Goal: Find specific page/section: Find specific page/section

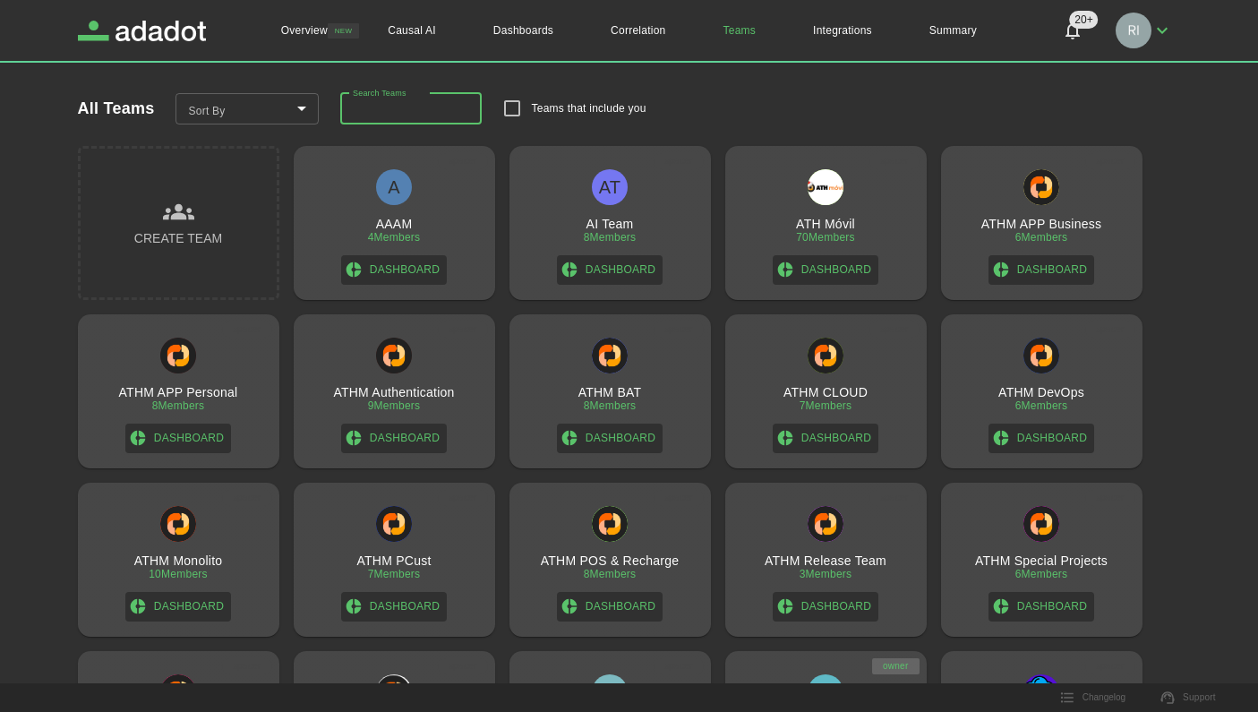
click at [395, 112] on input "Search Teams" at bounding box center [411, 109] width 142 height 32
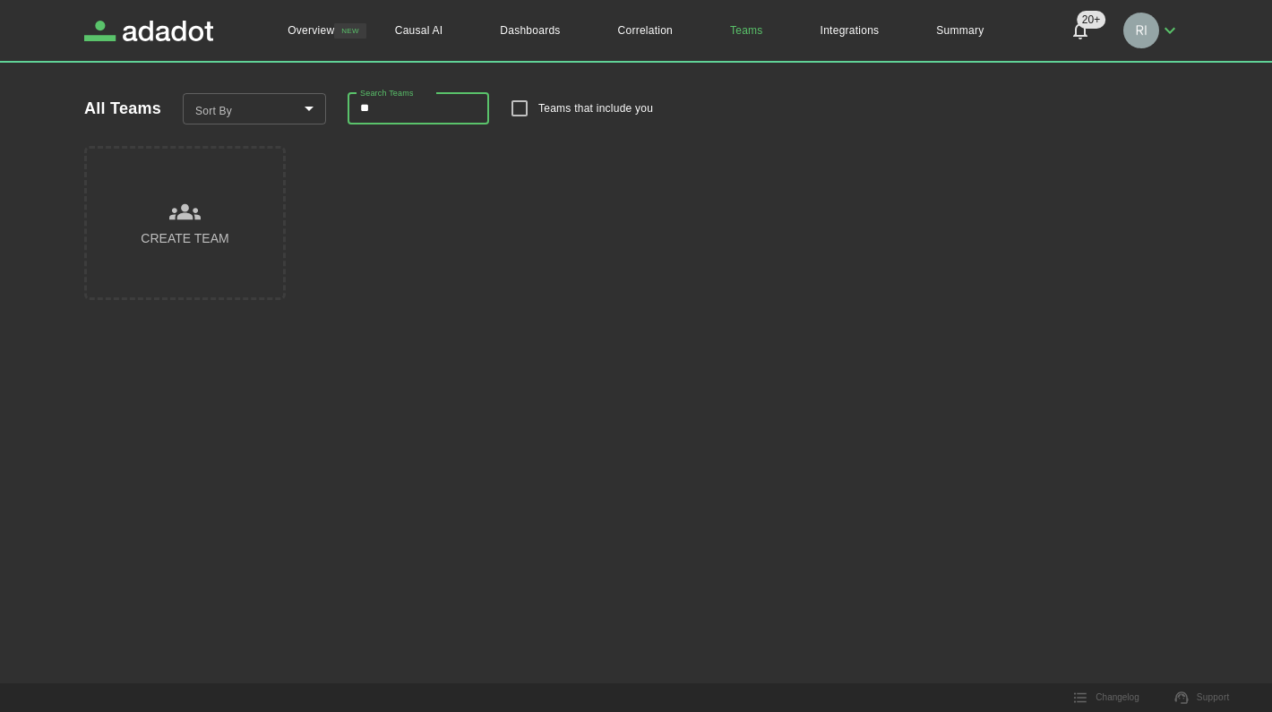
type input "*"
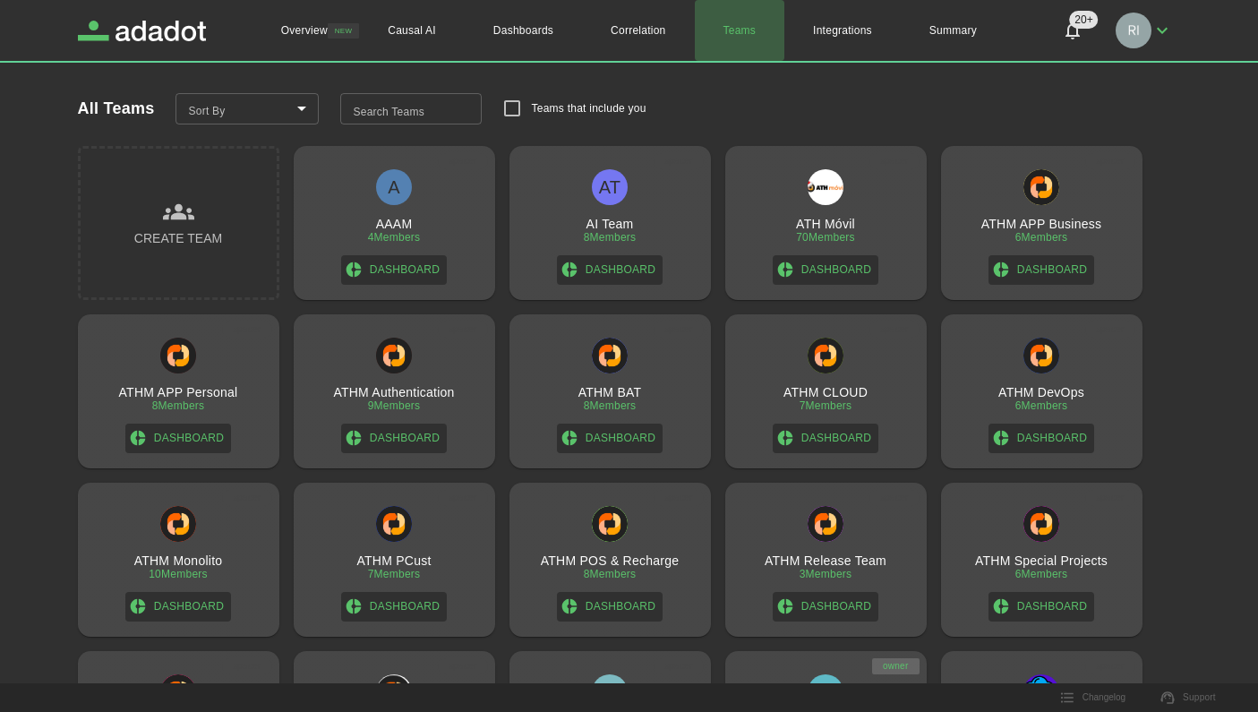
click at [742, 30] on link "Teams" at bounding box center [740, 30] width 90 height 61
click at [1165, 30] on icon "button" at bounding box center [1162, 31] width 11 height 6
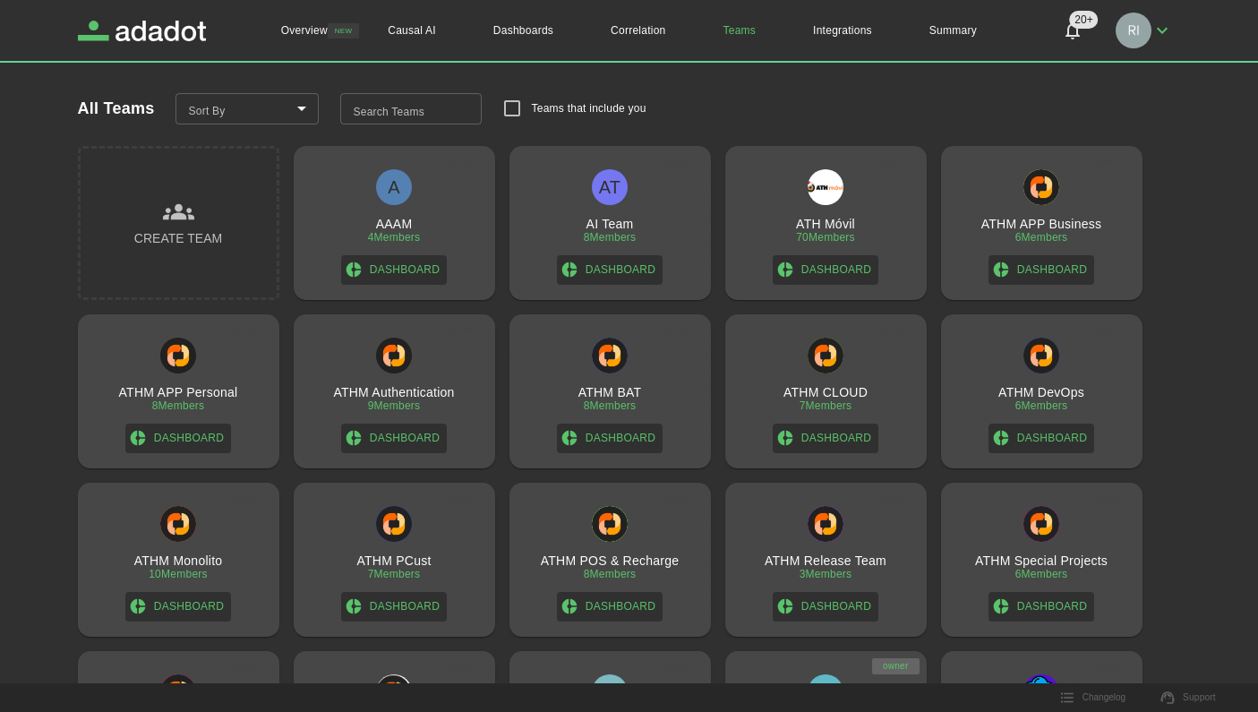
click at [784, 97] on div "All Teams Sort By ​ Sort By Search Teams Search Teams Teams that include you" at bounding box center [611, 91] width 1139 height 82
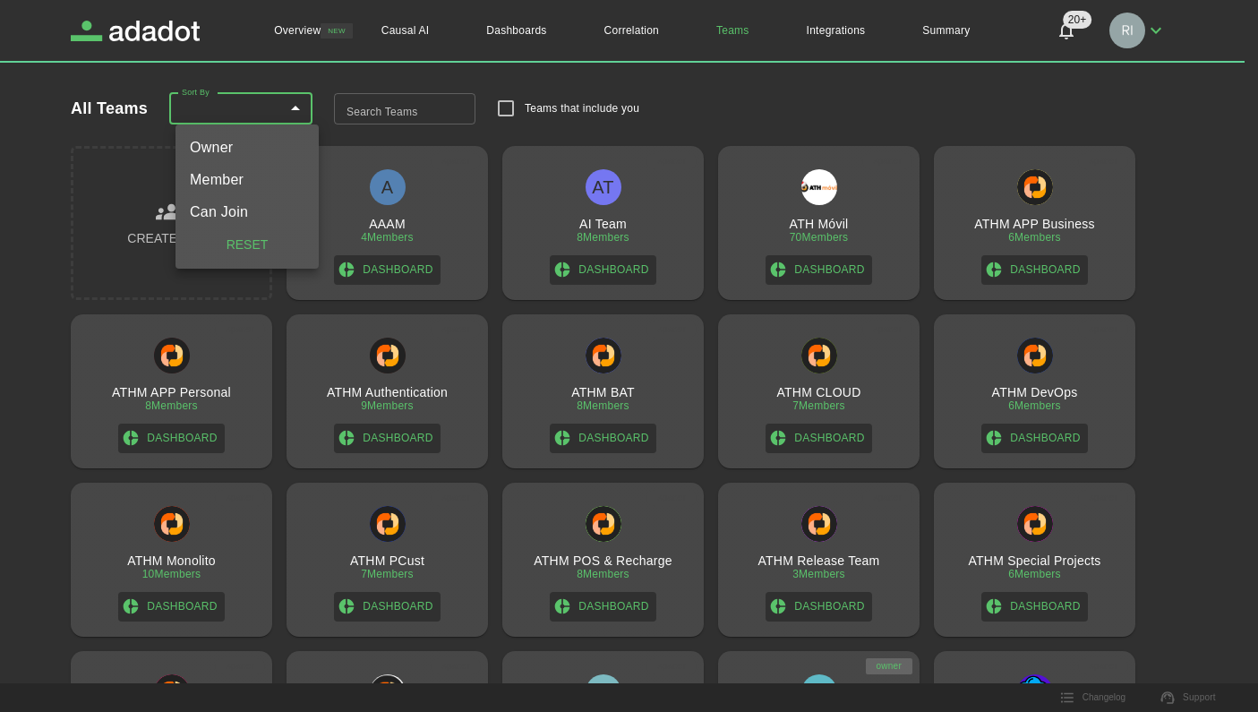
click at [240, 107] on body "Overview NEW Causal AI Dashboards Correlation Teams Integrations Summary 20+ 20…" at bounding box center [629, 356] width 1258 height 712
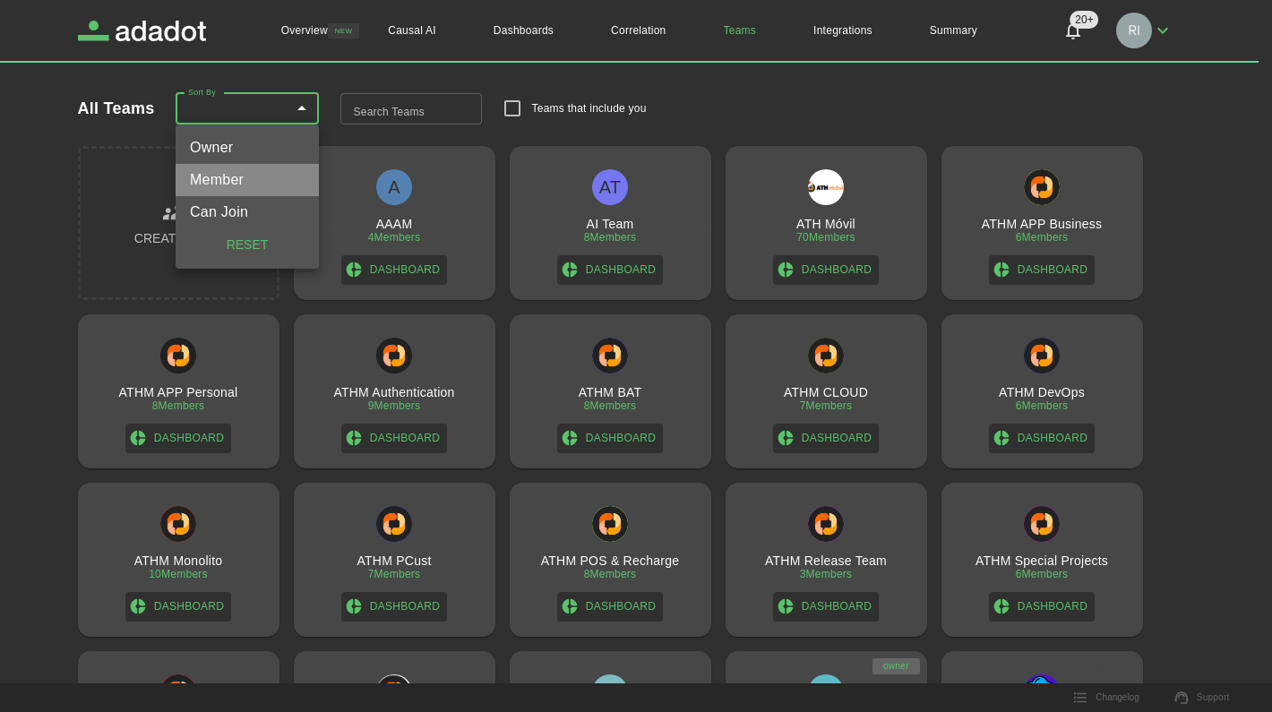
click at [220, 181] on li "Member" at bounding box center [247, 180] width 143 height 32
type input "********"
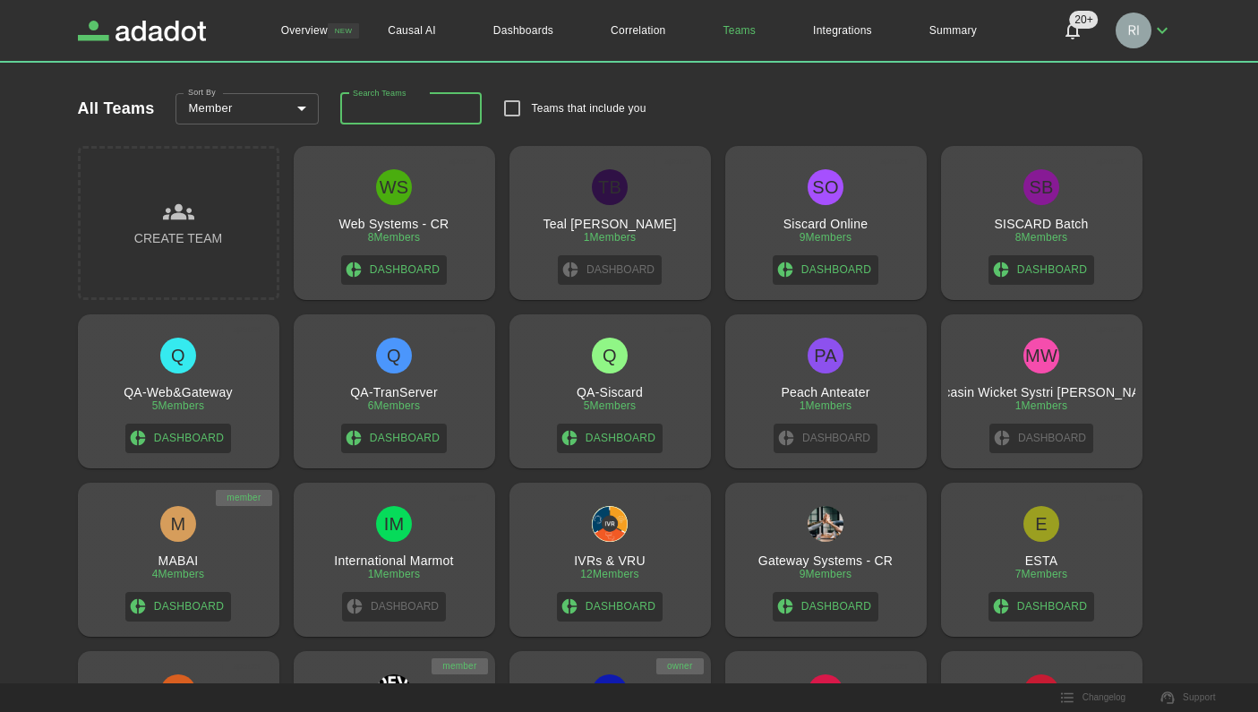
click at [380, 107] on input "Search Teams" at bounding box center [411, 109] width 142 height 32
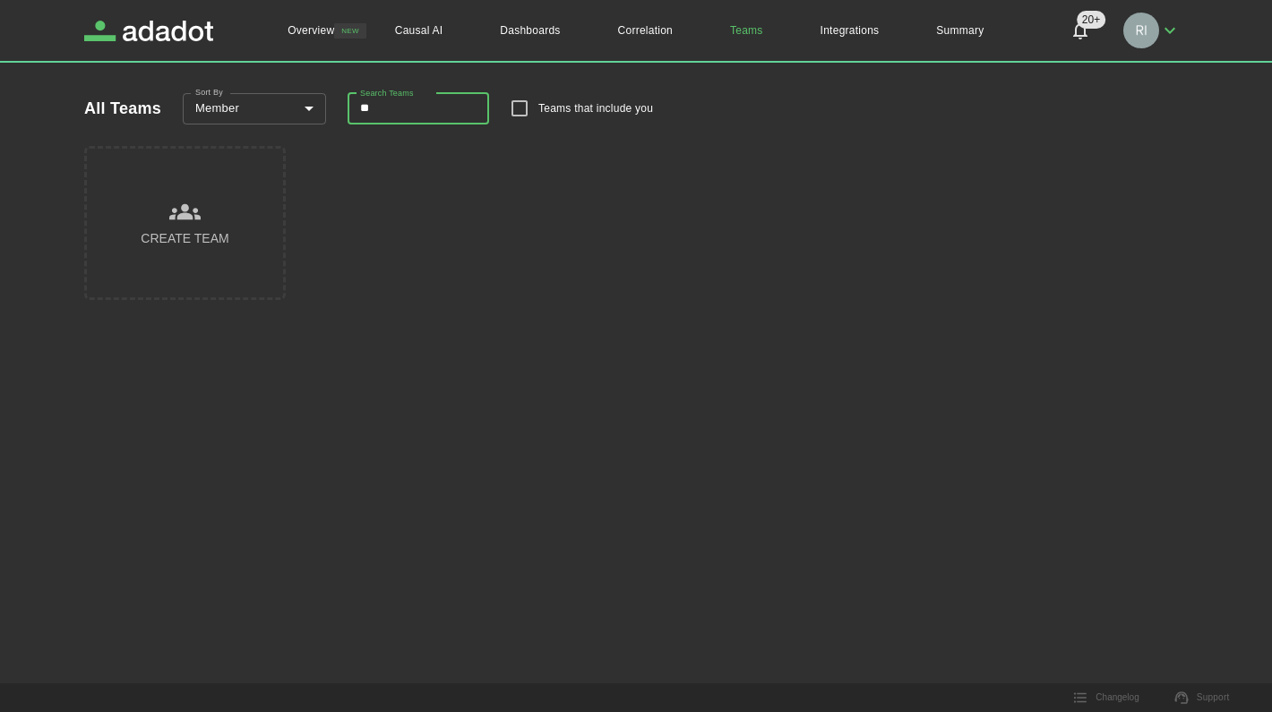
type input "*"
